Goal: Information Seeking & Learning: Learn about a topic

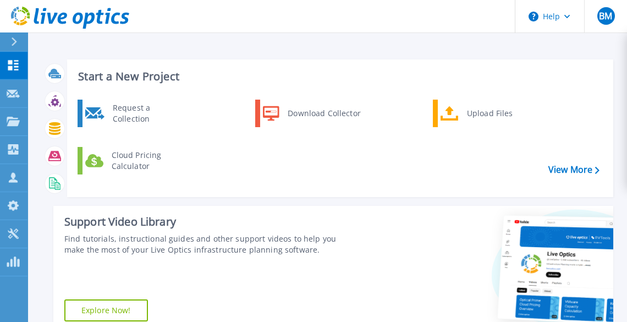
click at [8, 40] on button at bounding box center [14, 41] width 28 height 19
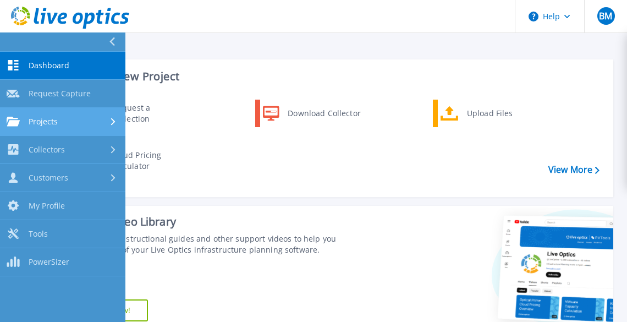
click at [61, 121] on div "Projects" at bounding box center [63, 122] width 112 height 10
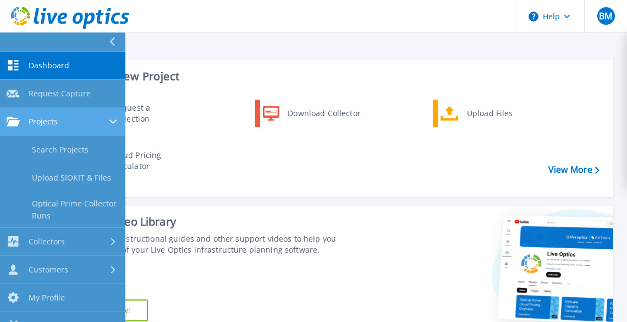
click at [76, 118] on div "Projects" at bounding box center [63, 122] width 112 height 10
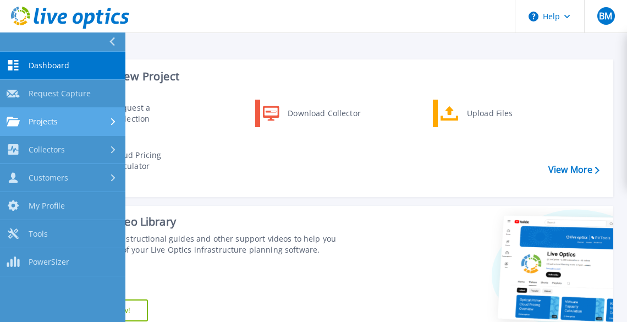
click at [76, 118] on div "Projects" at bounding box center [63, 122] width 112 height 10
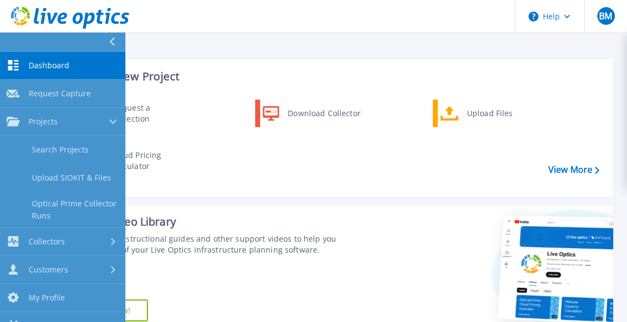
click at [76, 67] on link "Dashboard Dashboard" at bounding box center [62, 66] width 125 height 28
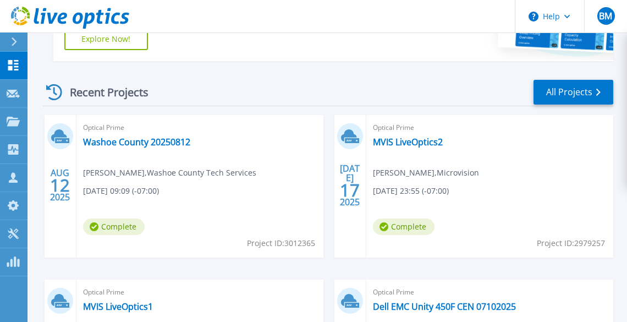
scroll to position [272, 0]
click at [579, 91] on link "All Projects" at bounding box center [574, 91] width 80 height 25
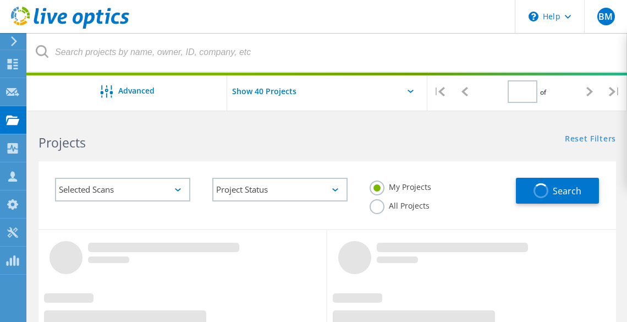
type input "1"
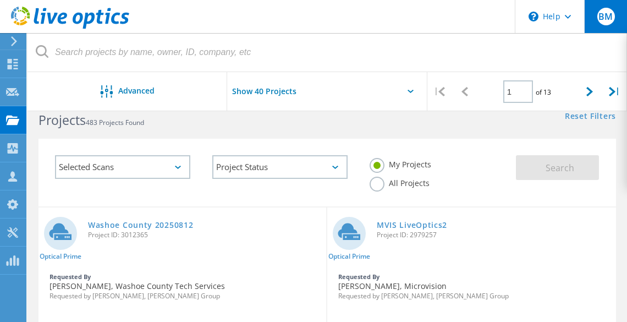
scroll to position [23, 0]
click at [420, 182] on label "All Projects" at bounding box center [400, 181] width 60 height 10
click at [0, 0] on input "All Projects" at bounding box center [0, 0] width 0 height 0
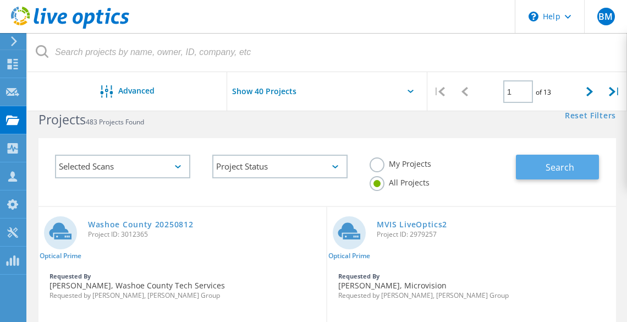
click at [575, 168] on button "Search" at bounding box center [557, 167] width 83 height 25
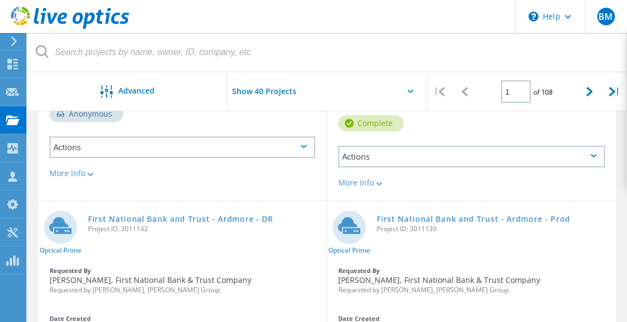
scroll to position [485, 0]
click at [237, 215] on link "First National Bank and Trust - Ardmore - DR" at bounding box center [180, 219] width 185 height 8
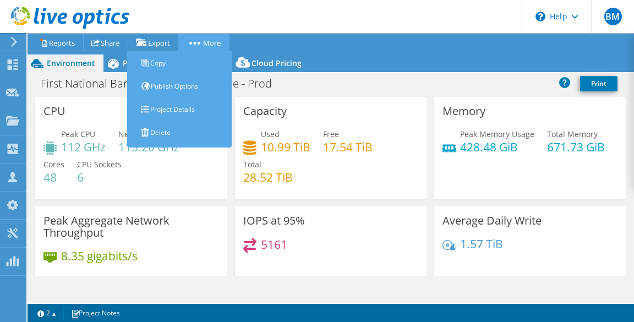
select select "USD"
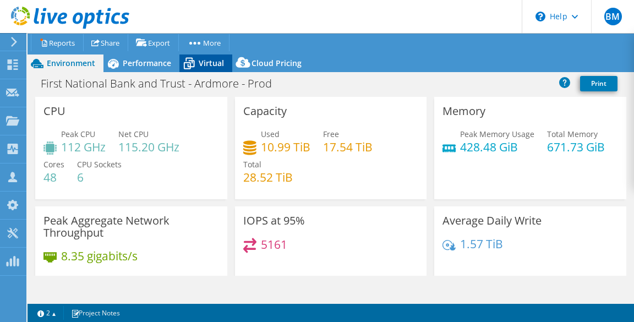
click at [203, 55] on div "Virtual" at bounding box center [205, 63] width 53 height 18
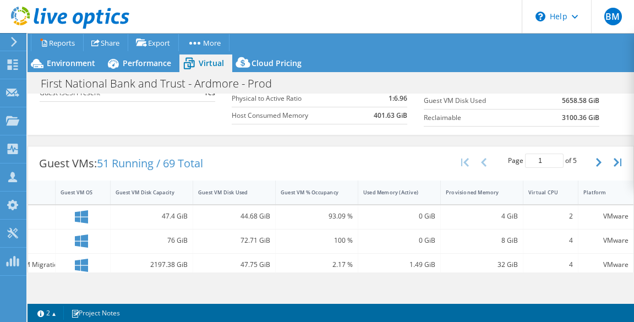
scroll to position [190, 0]
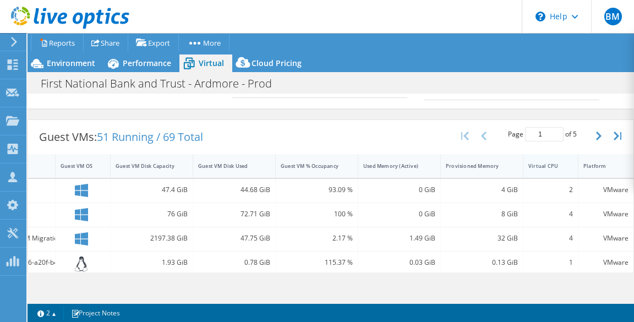
click at [544, 162] on div "Virtual CPU" at bounding box center [543, 165] width 31 height 7
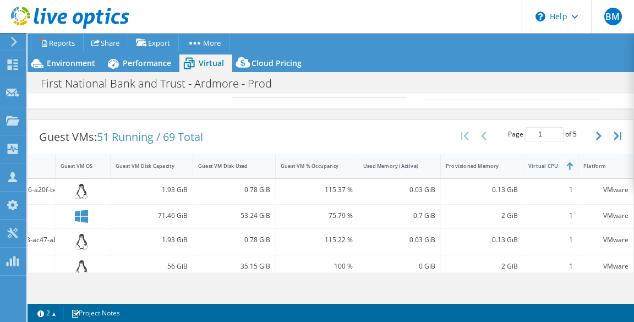
click at [544, 162] on div "Virtual CPU" at bounding box center [543, 165] width 31 height 7
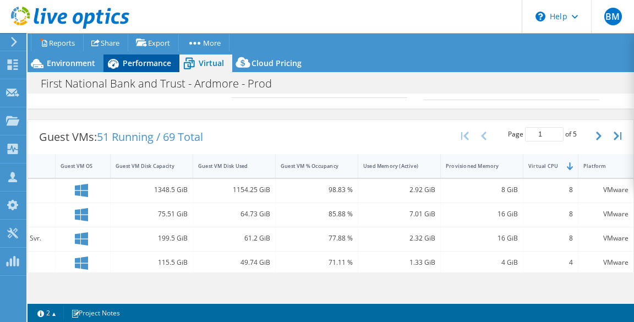
click at [157, 67] on span "Performance" at bounding box center [147, 63] width 48 height 10
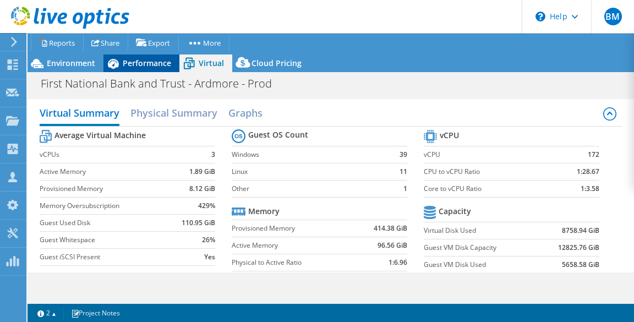
scroll to position [0, 137]
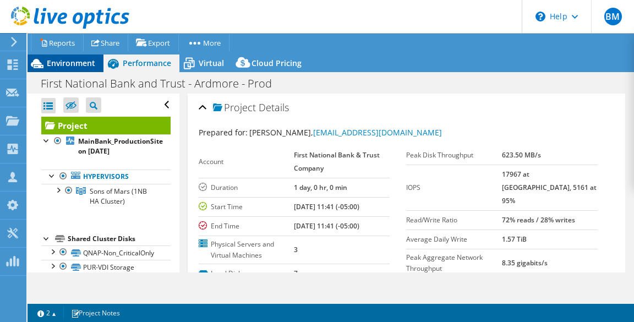
click at [67, 59] on span "Environment" at bounding box center [71, 63] width 48 height 10
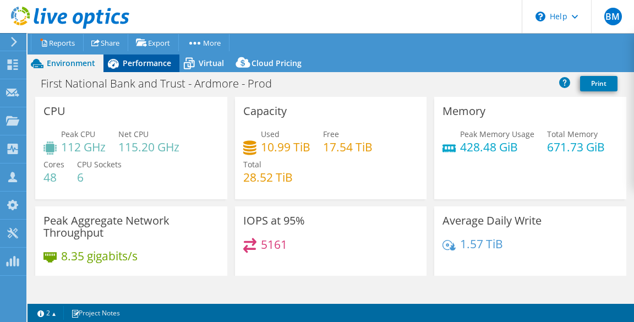
click at [139, 59] on span "Performance" at bounding box center [147, 63] width 48 height 10
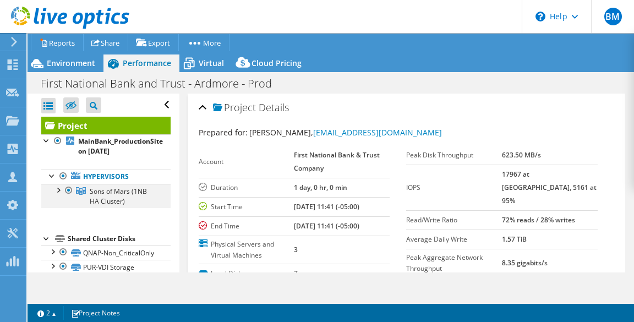
click at [62, 186] on div at bounding box center [57, 189] width 11 height 11
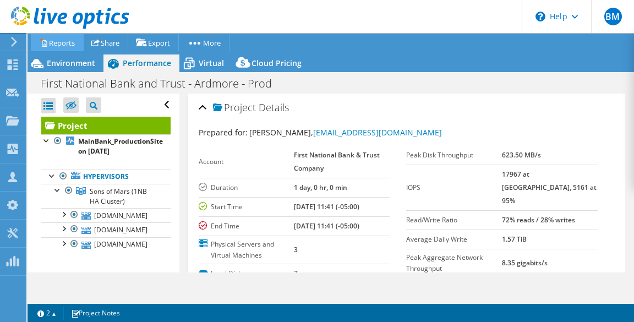
click at [62, 40] on link "Reports" at bounding box center [57, 42] width 53 height 17
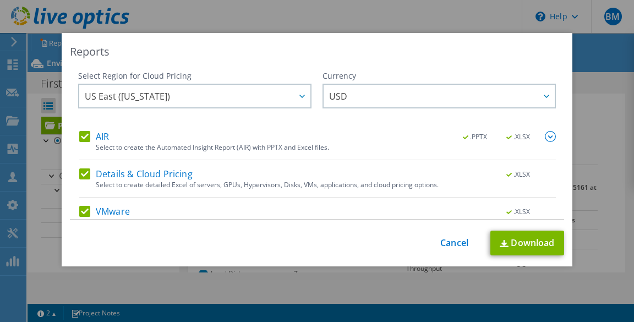
click at [85, 133] on label "AIR" at bounding box center [94, 136] width 30 height 11
click at [0, 0] on input "AIR" at bounding box center [0, 0] width 0 height 0
click at [85, 178] on label "Details & Cloud Pricing" at bounding box center [135, 173] width 113 height 11
click at [0, 0] on input "Details & Cloud Pricing" at bounding box center [0, 0] width 0 height 0
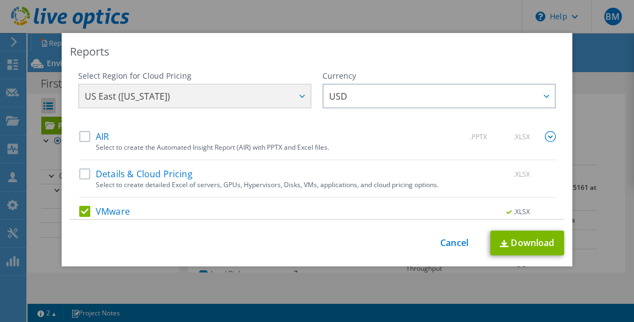
scroll to position [52, 0]
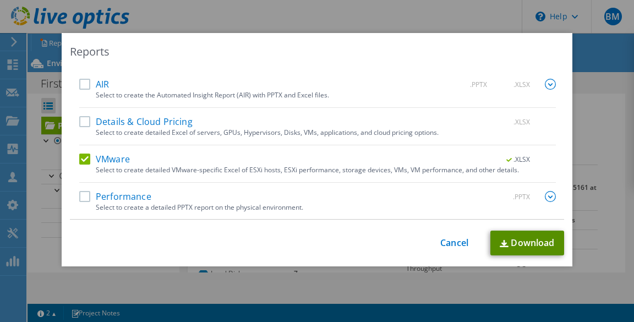
click at [529, 243] on link "Download" at bounding box center [527, 243] width 74 height 25
click at [444, 242] on link "Cancel" at bounding box center [454, 243] width 28 height 10
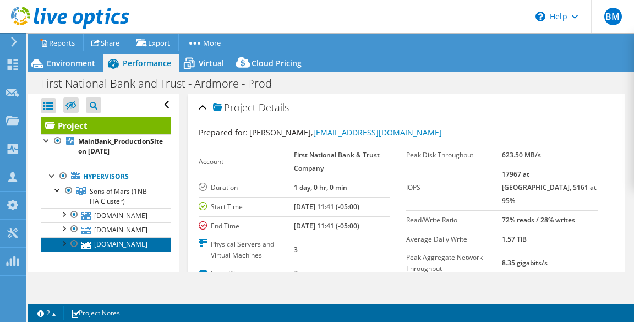
click at [119, 238] on link "remus.1nb.com" at bounding box center [105, 244] width 129 height 14
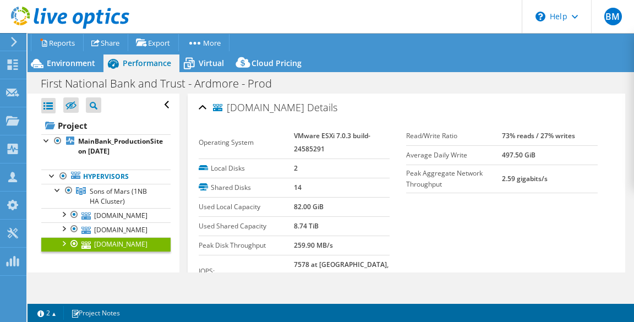
click at [64, 243] on div at bounding box center [63, 242] width 11 height 11
click at [63, 242] on div at bounding box center [63, 242] width 11 height 11
click at [627, 110] on article "remus.1nb.com Details Operating System VMware ESXi 7.0.3 build-24585291 Local D…" at bounding box center [406, 183] width 455 height 179
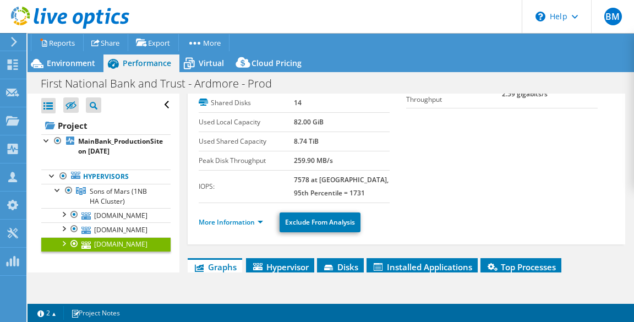
scroll to position [92, 0]
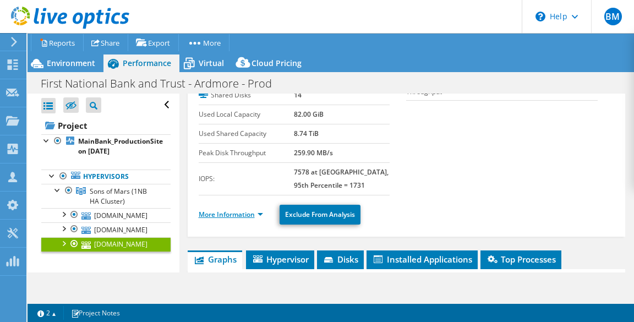
click at [221, 216] on link "More Information" at bounding box center [231, 214] width 64 height 9
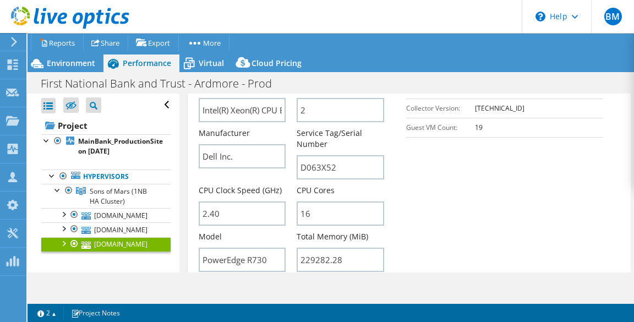
scroll to position [346, 0]
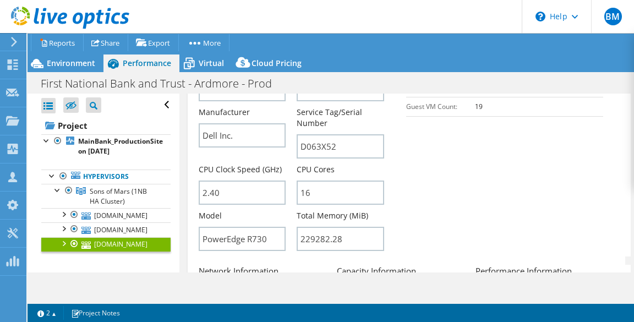
click at [452, 194] on section "Server Information Server Name remus.1nb.com CPU Description Intel(R) Xeon(R) C…" at bounding box center [409, 122] width 421 height 267
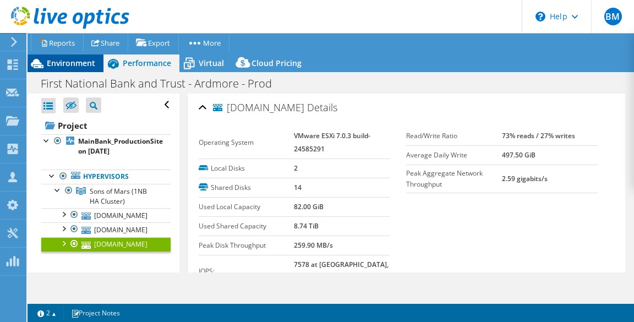
click at [88, 61] on span "Environment" at bounding box center [71, 63] width 48 height 10
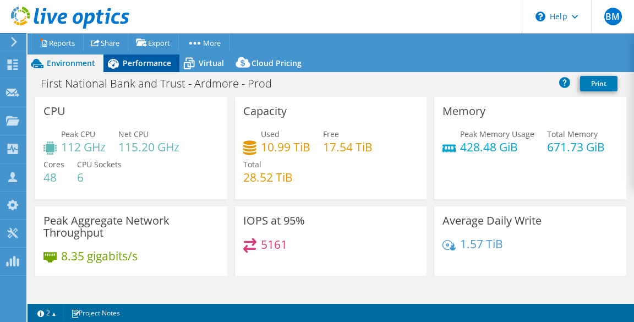
click at [125, 63] on span "Performance" at bounding box center [147, 63] width 48 height 10
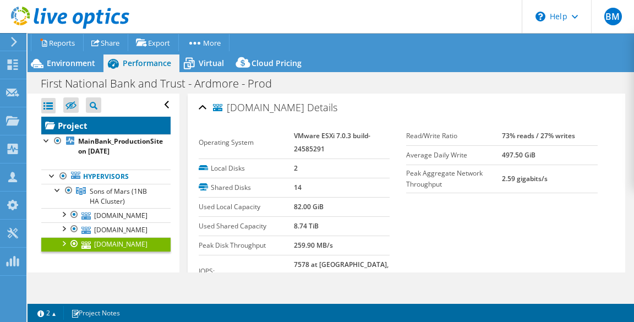
click at [117, 122] on link "Project" at bounding box center [105, 126] width 129 height 18
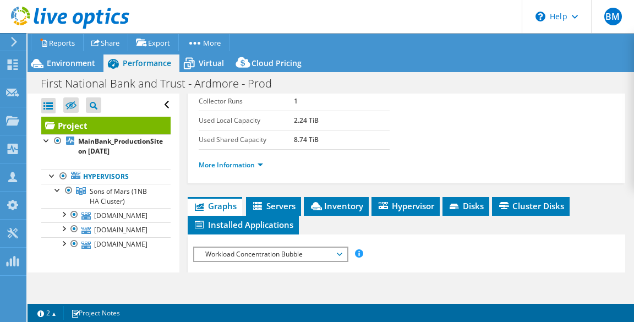
scroll to position [216, 0]
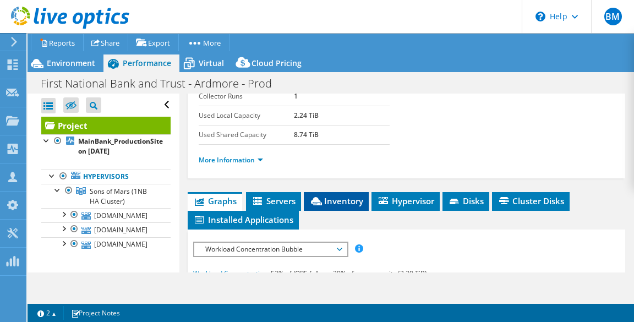
click at [343, 199] on span "Inventory" at bounding box center [336, 200] width 54 height 11
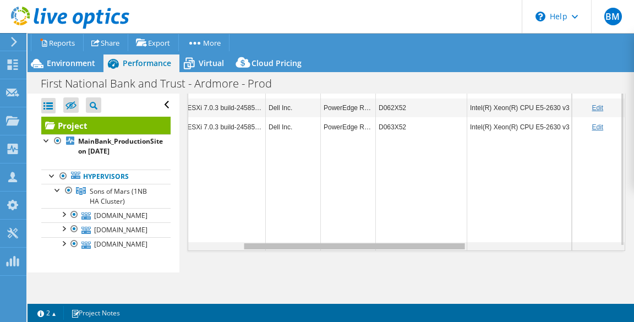
scroll to position [0, 0]
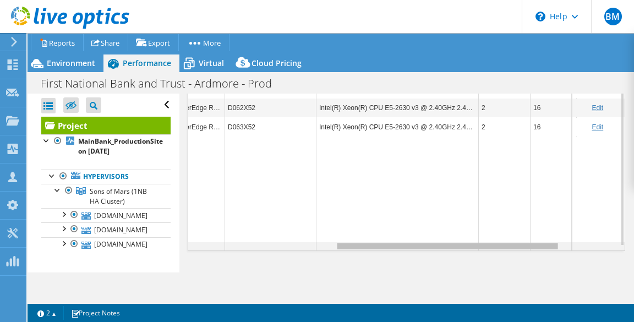
drag, startPoint x: 398, startPoint y: 242, endPoint x: 547, endPoint y: 221, distance: 150.5
click at [547, 221] on body "BM Partner Team Member [PERSON_NAME] [PERSON_NAME][EMAIL_ADDRESS][PERSON_NAME][…" at bounding box center [317, 161] width 634 height 322
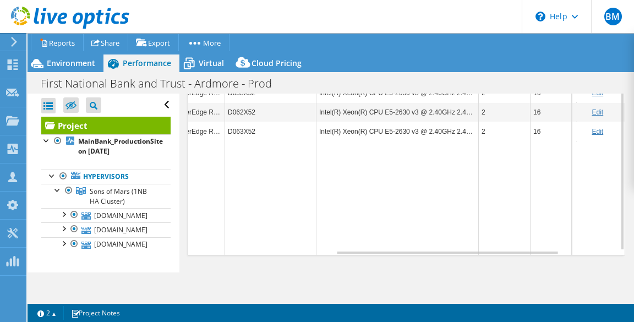
scroll to position [428, 0]
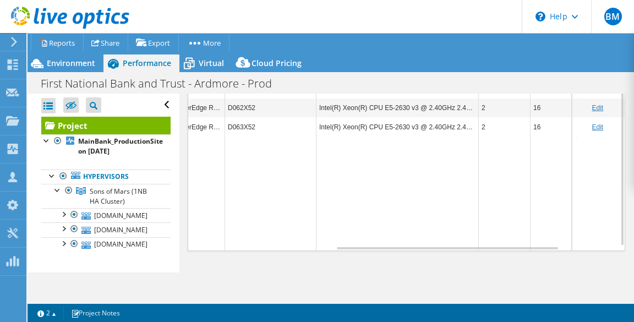
click at [538, 240] on td "Data grid" at bounding box center [554, 193] width 46 height 114
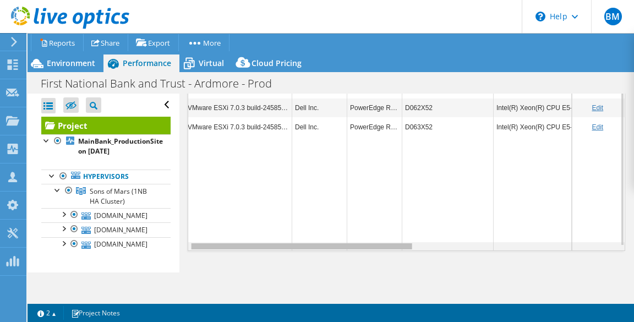
scroll to position [0, 0]
drag, startPoint x: 530, startPoint y: 243, endPoint x: 335, endPoint y: 269, distance: 196.5
click at [335, 269] on body "BM Partner Team Member [PERSON_NAME] [PERSON_NAME][EMAIL_ADDRESS][PERSON_NAME][…" at bounding box center [317, 161] width 634 height 322
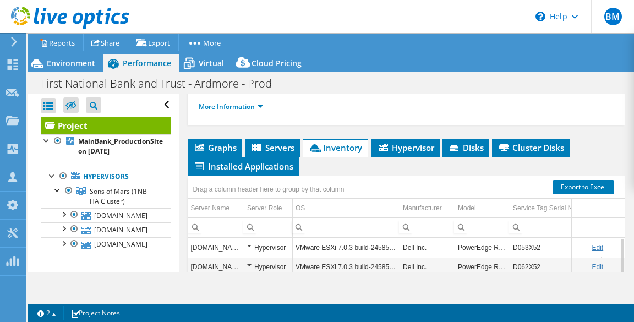
scroll to position [293, 0]
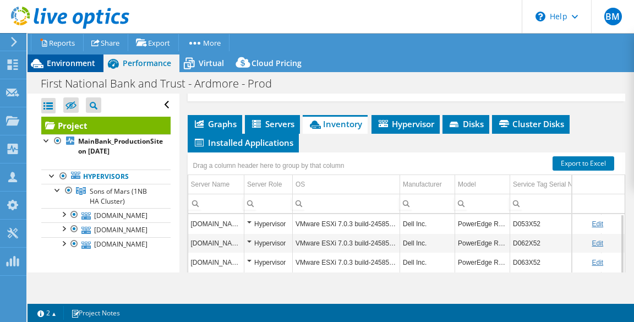
click at [72, 61] on span "Environment" at bounding box center [71, 63] width 48 height 10
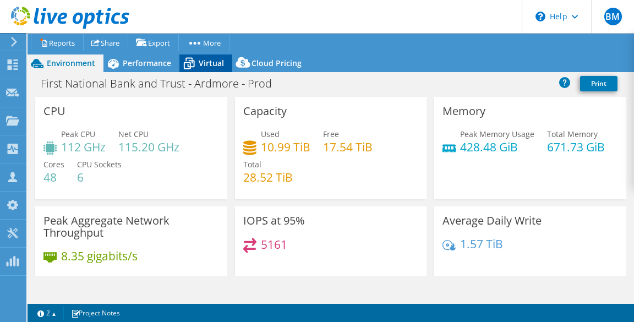
click at [210, 66] on span "Virtual" at bounding box center [211, 63] width 25 height 10
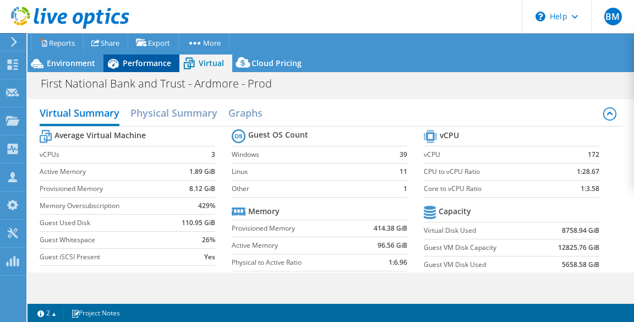
click at [154, 68] on div "Performance" at bounding box center [141, 63] width 76 height 18
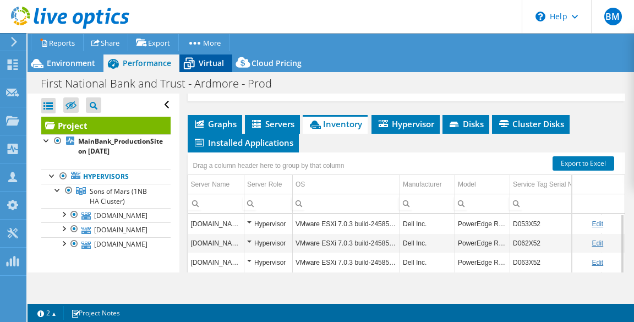
click at [211, 65] on span "Virtual" at bounding box center [211, 63] width 25 height 10
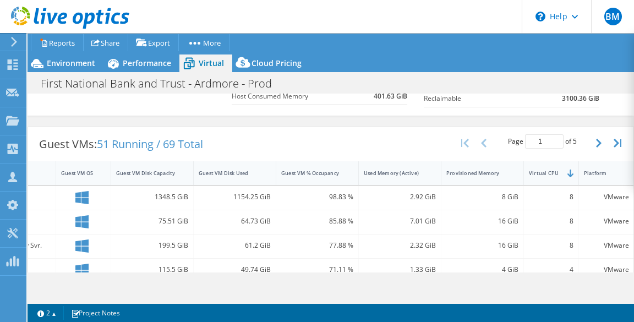
scroll to position [196, 0]
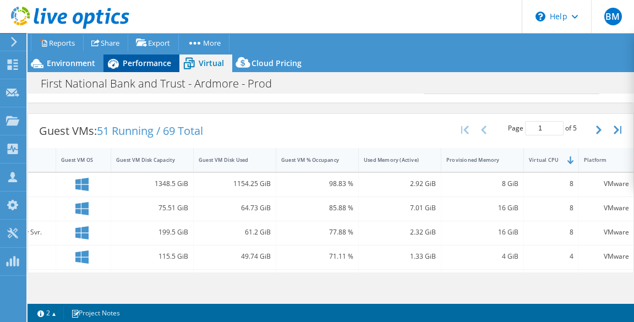
click at [136, 68] on div "Performance" at bounding box center [141, 63] width 76 height 18
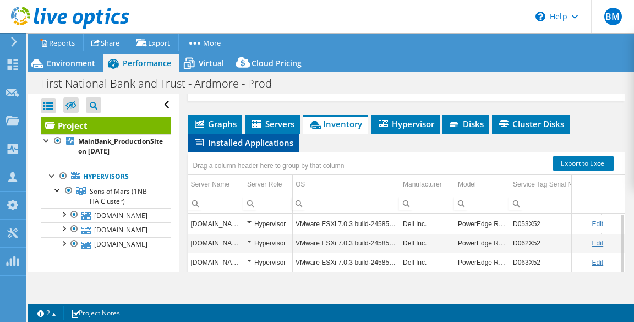
click at [249, 142] on span "Installed Applications" at bounding box center [243, 142] width 100 height 11
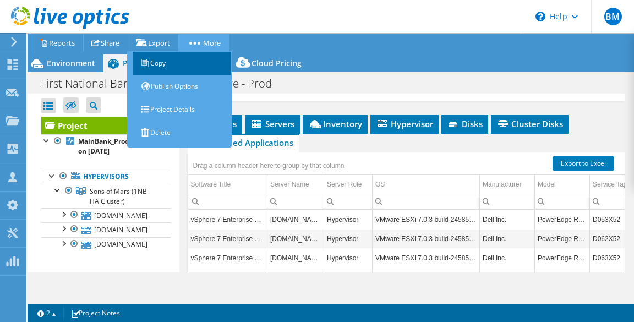
click at [203, 64] on link "Copy" at bounding box center [182, 63] width 99 height 23
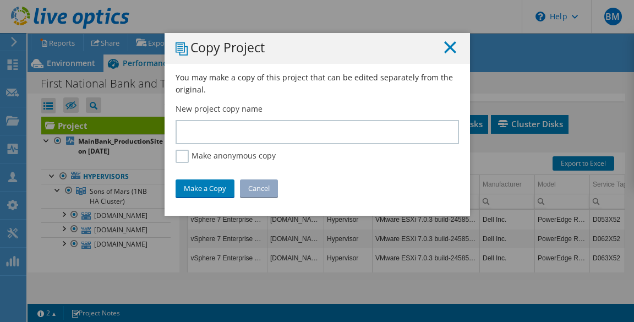
click at [449, 49] on line at bounding box center [450, 47] width 11 height 11
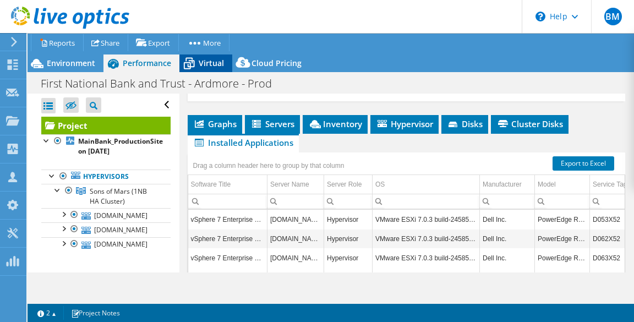
click at [206, 65] on span "Virtual" at bounding box center [211, 63] width 25 height 10
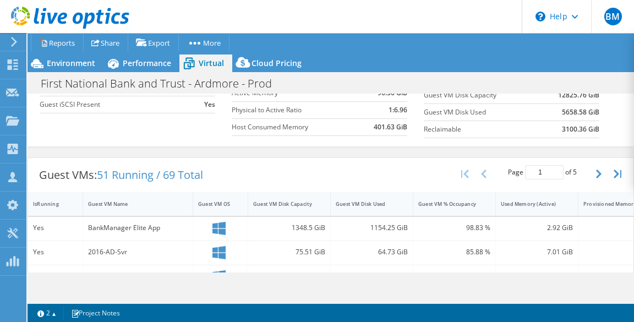
scroll to position [162, 0]
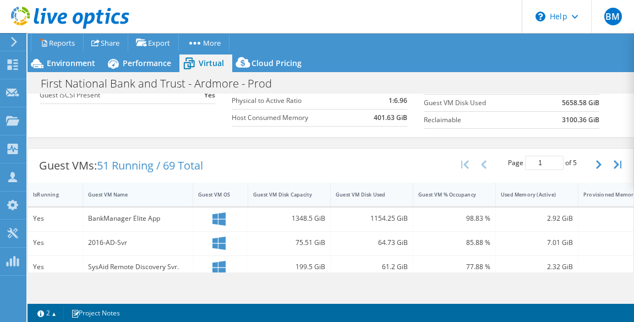
click at [148, 191] on div "Guest VM Name" at bounding box center [131, 194] width 86 height 7
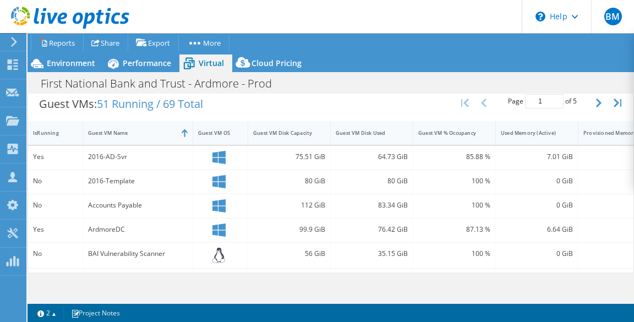
scroll to position [211, 0]
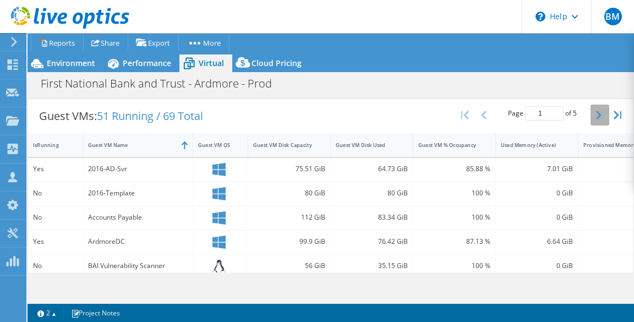
click at [596, 113] on icon "button" at bounding box center [599, 115] width 6 height 9
type input "2"
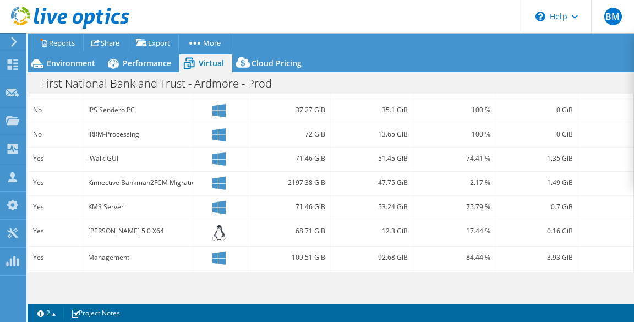
scroll to position [394, 0]
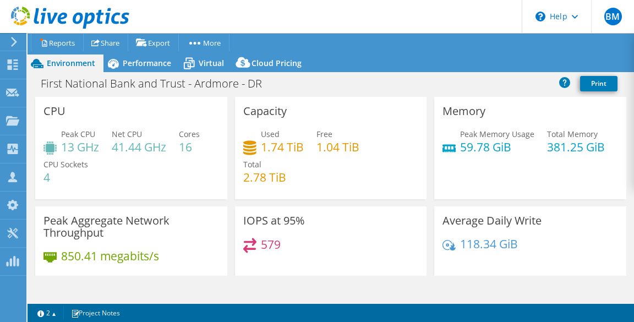
select select "USD"
click at [135, 61] on span "Performance" at bounding box center [147, 63] width 48 height 10
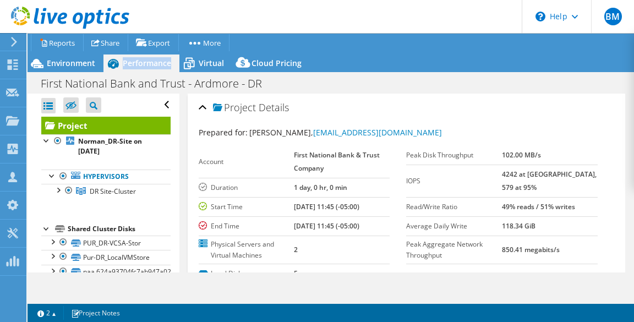
click at [135, 61] on span "Performance" at bounding box center [147, 63] width 48 height 10
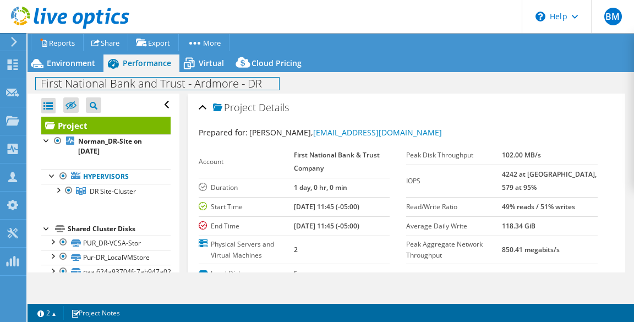
click at [160, 88] on h1 "First National Bank and Trust - Ardmore - DR" at bounding box center [157, 84] width 243 height 12
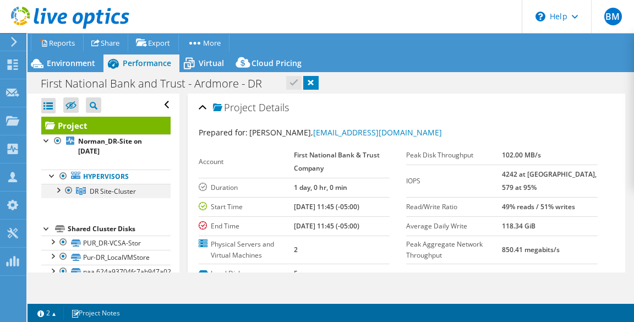
click at [63, 188] on div at bounding box center [68, 190] width 11 height 13
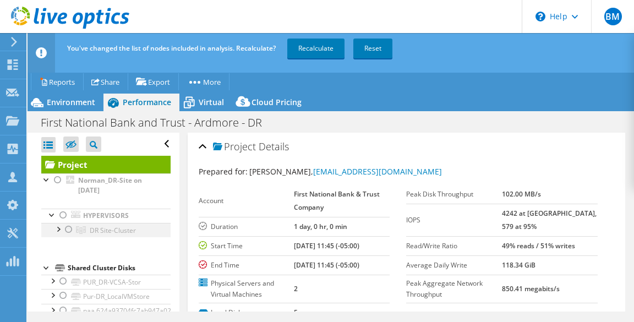
click at [69, 229] on div at bounding box center [68, 229] width 11 height 13
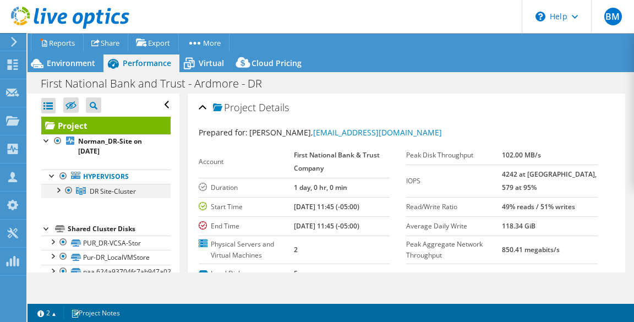
click at [58, 190] on div at bounding box center [57, 189] width 11 height 11
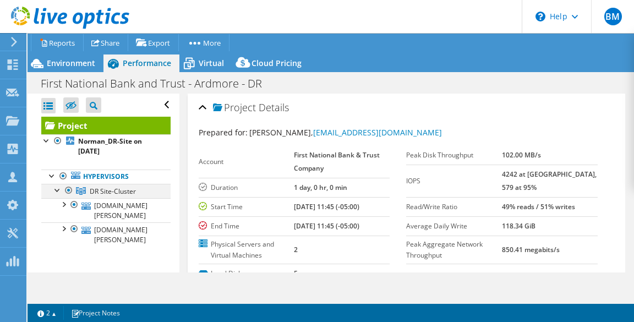
click at [56, 188] on div at bounding box center [57, 189] width 11 height 11
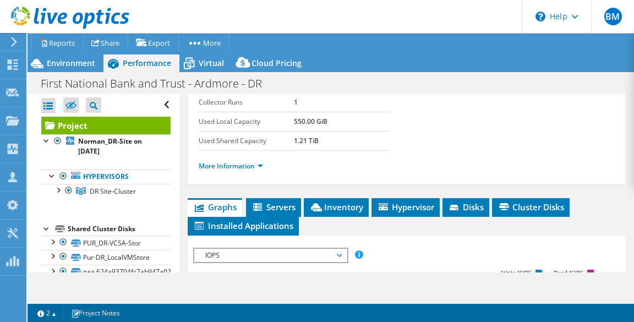
scroll to position [211, 0]
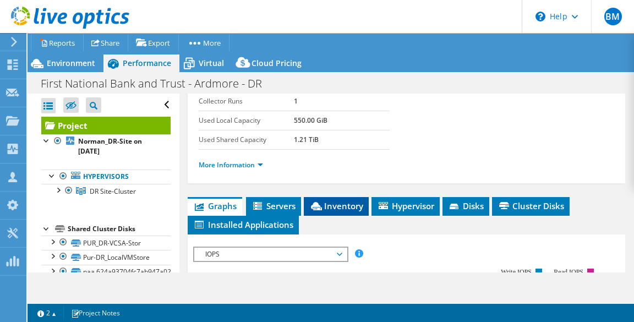
click at [345, 203] on span "Inventory" at bounding box center [336, 205] width 54 height 11
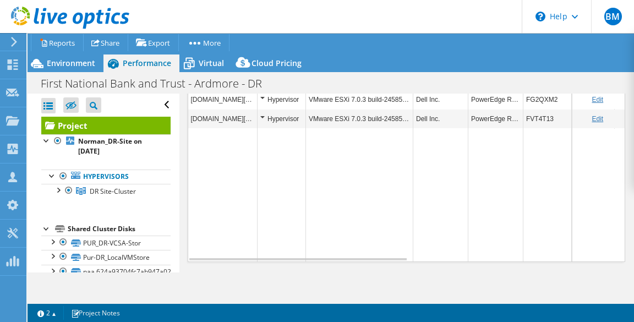
scroll to position [428, 0]
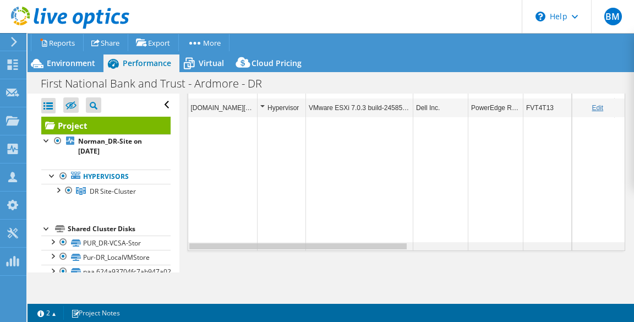
click at [381, 246] on div "Data grid" at bounding box center [298, 246] width 220 height 8
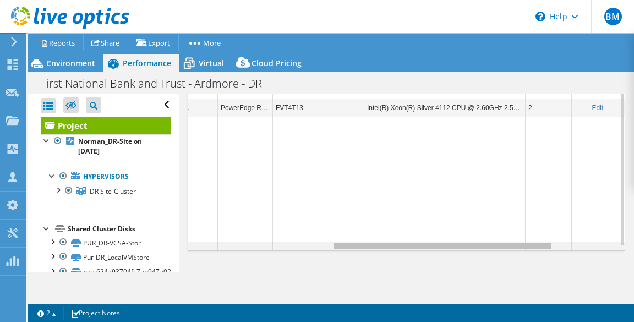
scroll to position [0, 0]
drag, startPoint x: 381, startPoint y: 246, endPoint x: 571, endPoint y: 241, distance: 189.9
click at [571, 241] on body "BM Partner Team Member [PERSON_NAME] [PERSON_NAME][EMAIL_ADDRESS][PERSON_NAME][…" at bounding box center [317, 161] width 634 height 322
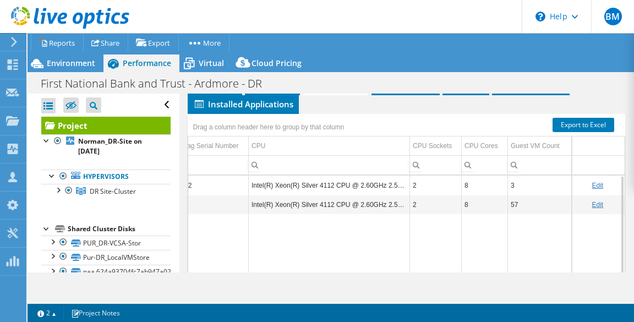
scroll to position [337, 0]
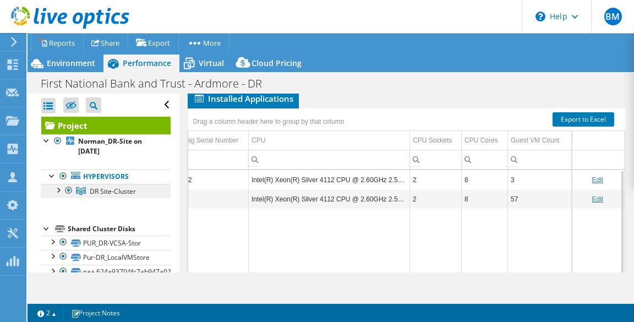
click at [117, 192] on span "DR Site-Cluster" at bounding box center [113, 191] width 46 height 9
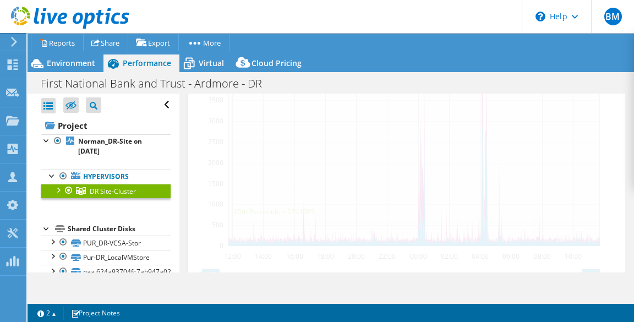
scroll to position [220, 0]
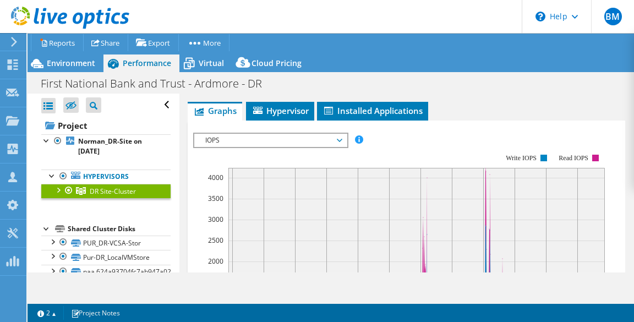
click at [56, 189] on div at bounding box center [57, 189] width 11 height 11
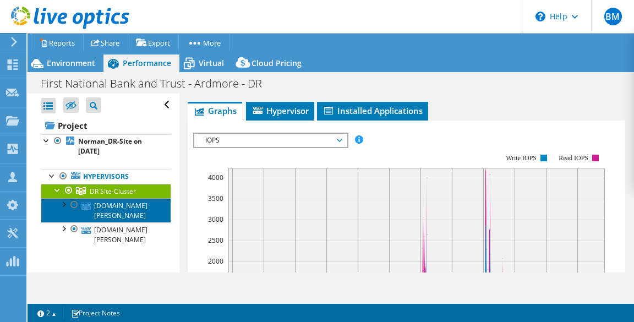
click at [108, 205] on link "[DOMAIN_NAME][PERSON_NAME]" at bounding box center [105, 210] width 129 height 24
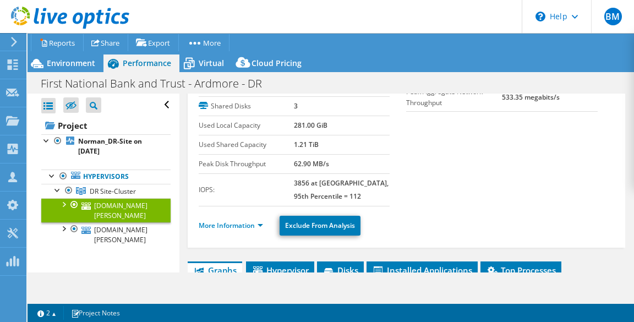
scroll to position [86, 0]
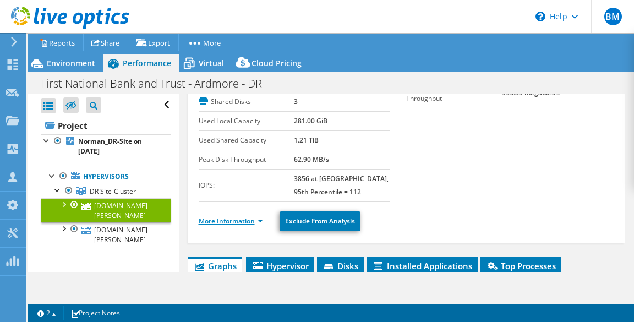
click at [244, 220] on link "More Information" at bounding box center [231, 220] width 64 height 9
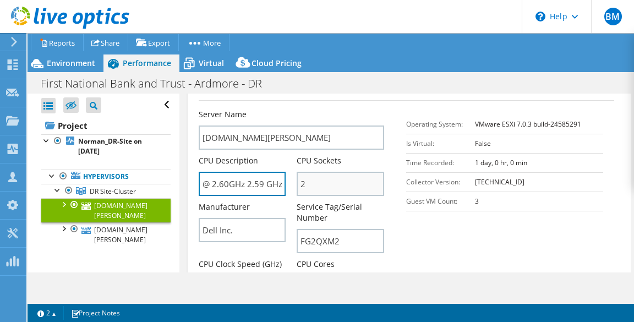
drag, startPoint x: 266, startPoint y: 182, endPoint x: 317, endPoint y: 184, distance: 51.2
click at [317, 109] on div "Server Name [DOMAIN_NAME][PERSON_NAME] CPU Description Intel(R) Xeon(R) Silver …" at bounding box center [297, 109] width 197 height 0
click at [234, 182] on input "Intel(R) Xeon(R) Silver 4112 CPU @ 2.60GHz 2.59 GHz" at bounding box center [243, 184] width 88 height 24
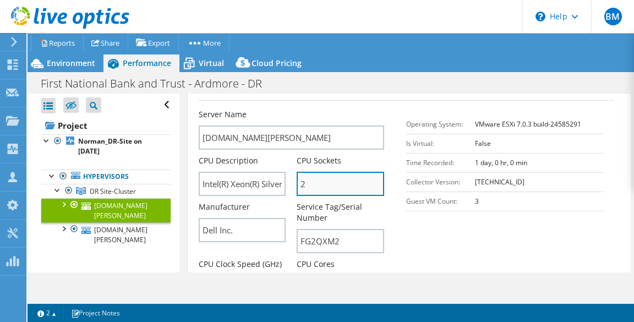
click at [338, 188] on input "2" at bounding box center [341, 184] width 88 height 24
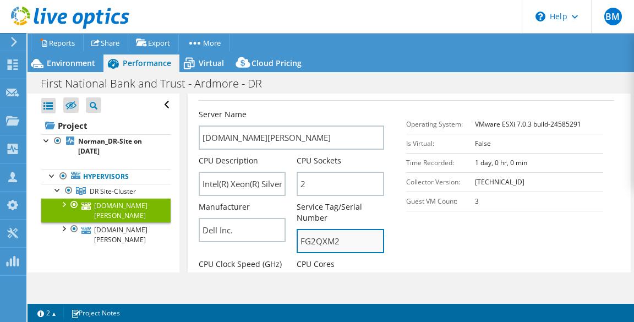
click at [345, 235] on input "FG2QXM2" at bounding box center [341, 241] width 88 height 24
click at [395, 230] on div "Server Name [DOMAIN_NAME][PERSON_NAME] CPU Description Intel(R) Xeon(R) Silver …" at bounding box center [303, 230] width 208 height 242
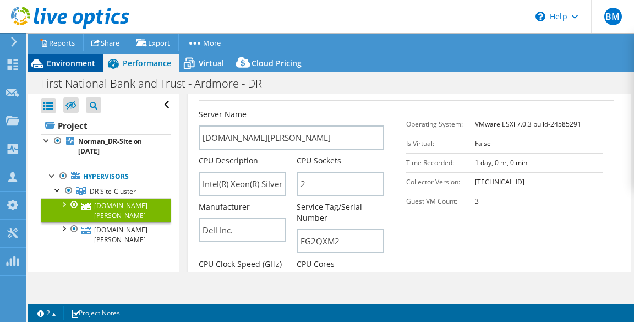
click at [79, 63] on span "Environment" at bounding box center [71, 63] width 48 height 10
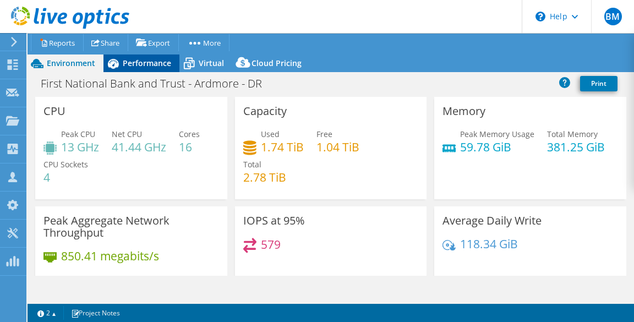
click at [162, 61] on span "Performance" at bounding box center [147, 63] width 48 height 10
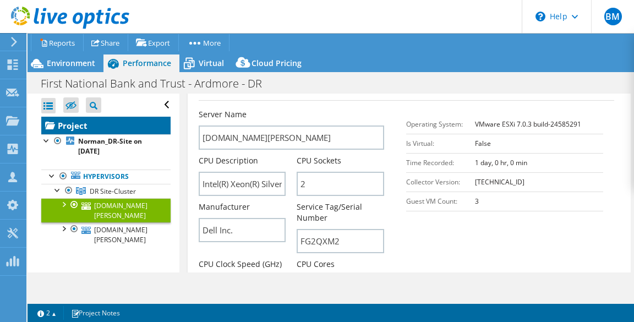
click at [114, 120] on link "Project" at bounding box center [105, 126] width 129 height 18
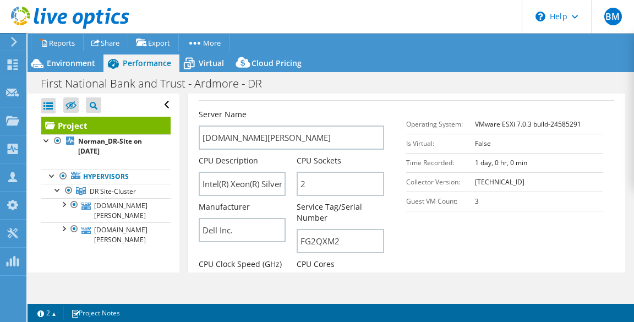
scroll to position [315, 0]
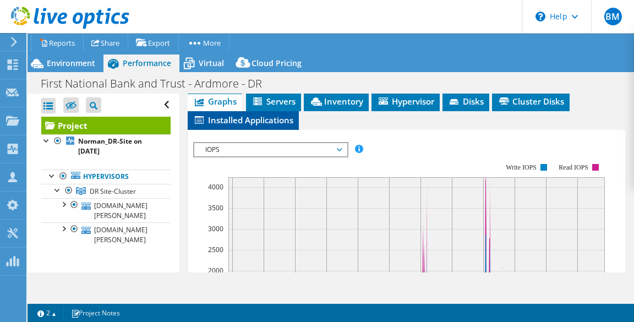
click at [260, 111] on li "Installed Applications" at bounding box center [243, 120] width 111 height 19
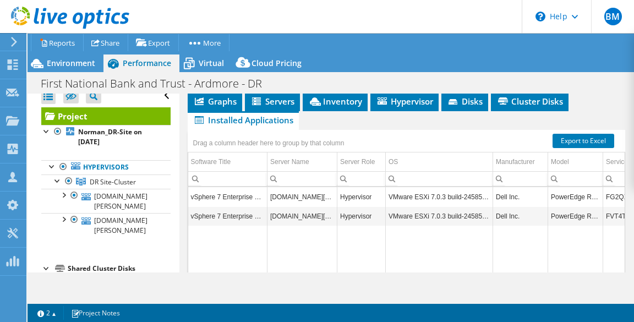
scroll to position [0, 0]
